Goal: Navigation & Orientation: Find specific page/section

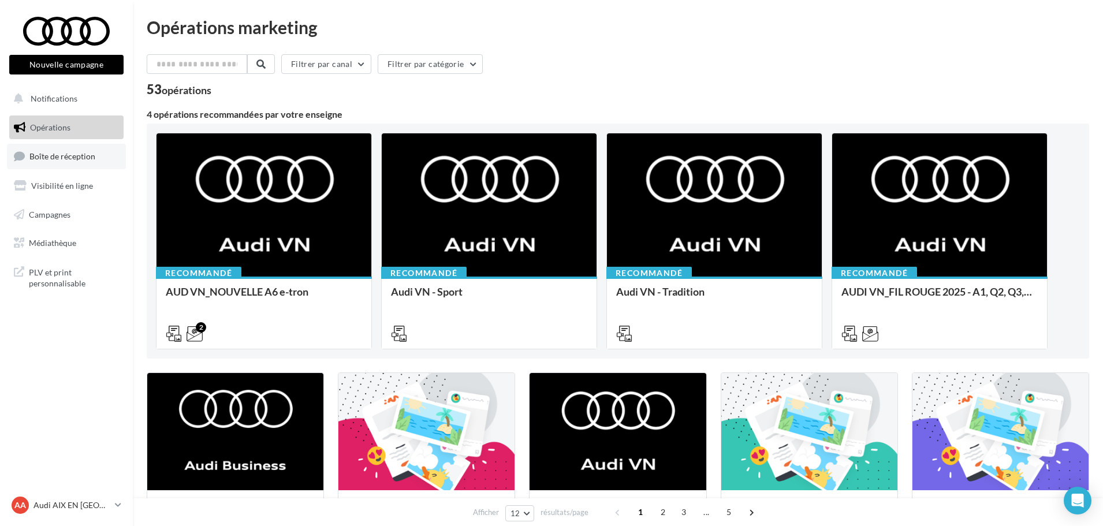
click at [98, 160] on link "Boîte de réception" at bounding box center [66, 156] width 119 height 25
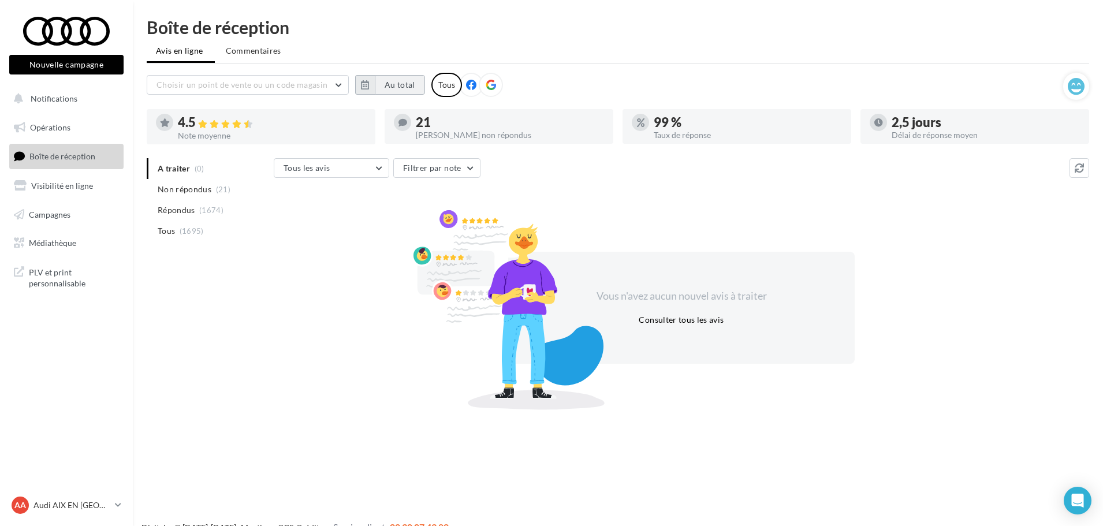
click at [393, 81] on button "Au total" at bounding box center [400, 85] width 50 height 20
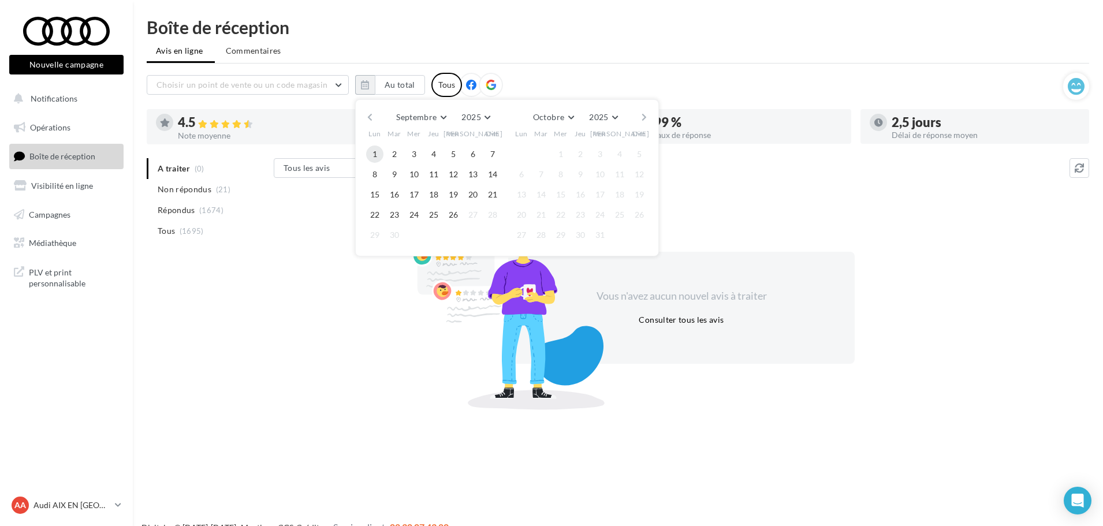
click at [379, 155] on button "1" at bounding box center [374, 154] width 17 height 17
click at [451, 213] on button "26" at bounding box center [453, 214] width 17 height 17
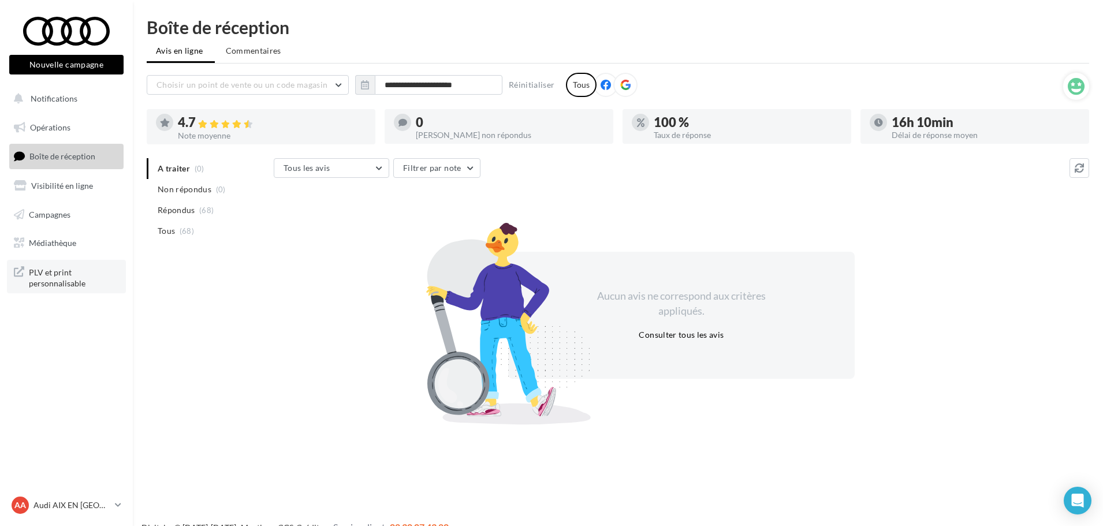
click at [60, 281] on span "PLV et print personnalisable" at bounding box center [74, 277] width 90 height 25
